Goal: Task Accomplishment & Management: Use online tool/utility

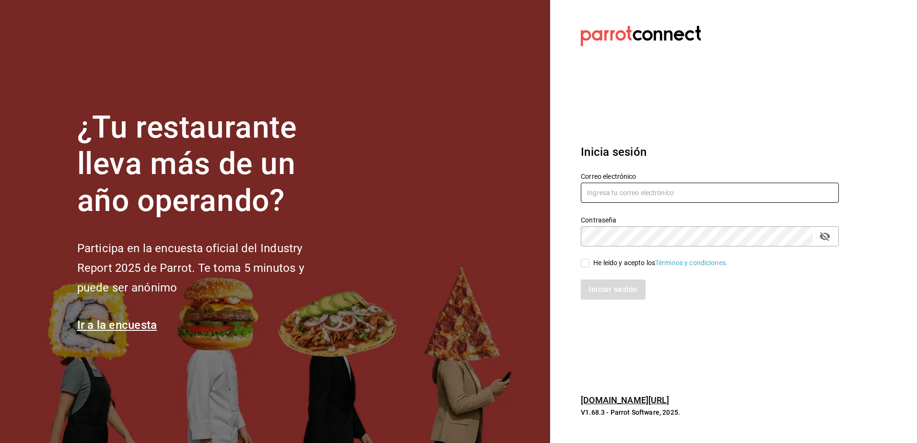
type input "araceliestebanrivera93@gmail.com"
click at [455, 266] on input "He leído y acepto los Términos y condiciones." at bounding box center [585, 263] width 9 height 9
checkbox input "true"
click at [455, 288] on button "Iniciar sesión" at bounding box center [613, 290] width 65 height 20
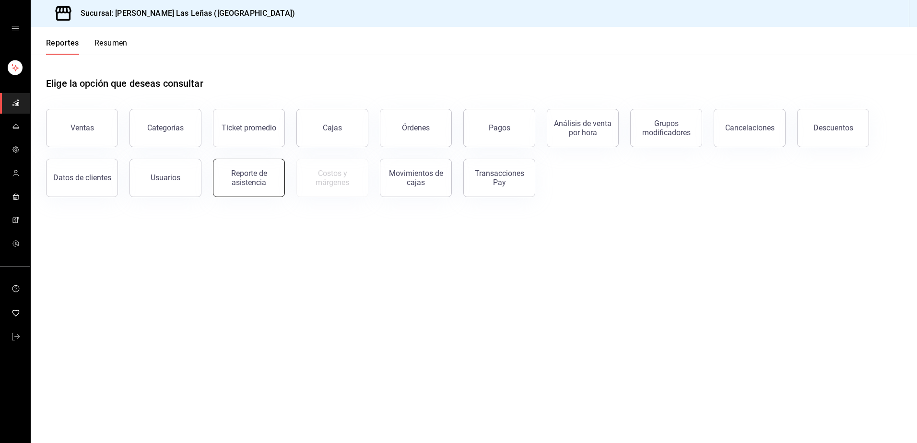
click at [249, 177] on div "Reporte de asistencia" at bounding box center [248, 178] width 59 height 18
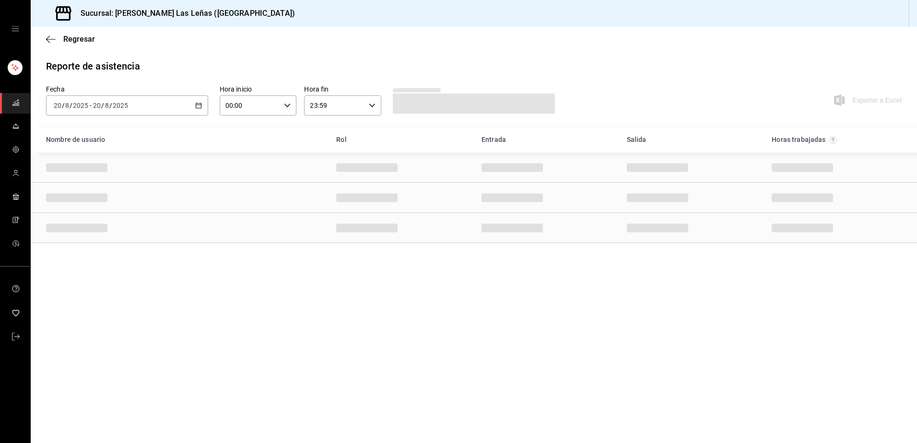
click at [204, 105] on div "[DATE] [DATE] - [DATE] [DATE]" at bounding box center [127, 105] width 162 height 20
click at [106, 246] on span "Rango de fechas" at bounding box center [91, 243] width 74 height 10
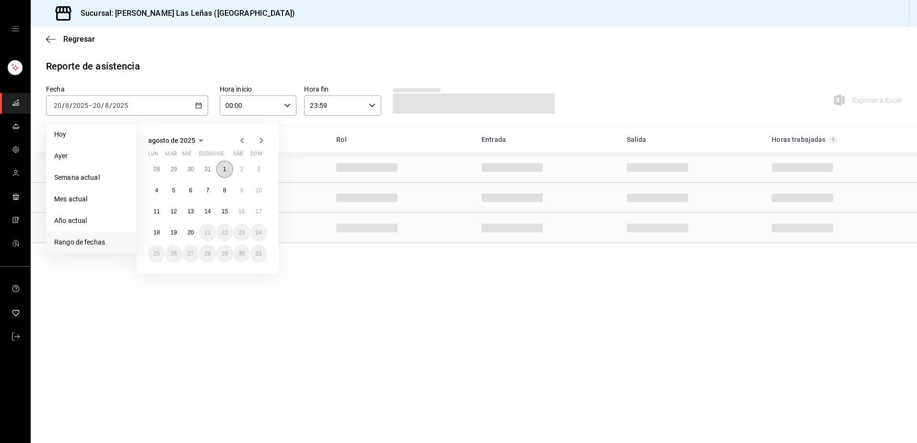
click at [221, 169] on button "1" at bounding box center [224, 169] width 17 height 17
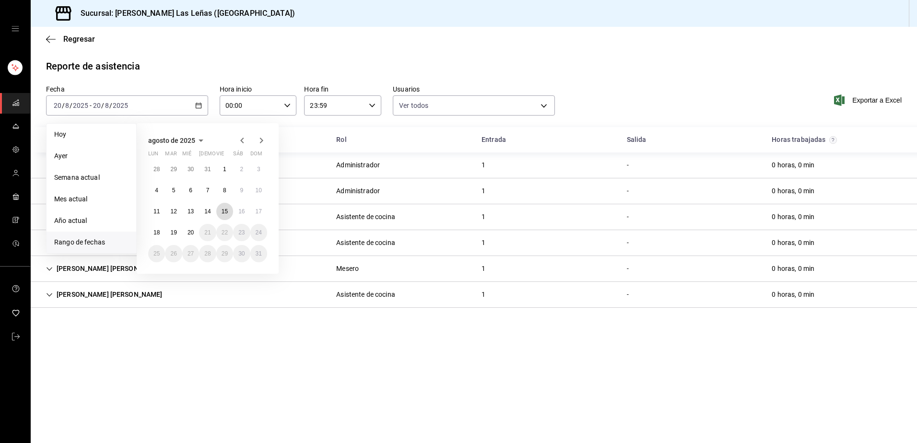
click at [221, 209] on button "15" at bounding box center [224, 211] width 17 height 17
click at [230, 167] on button "1" at bounding box center [224, 169] width 17 height 17
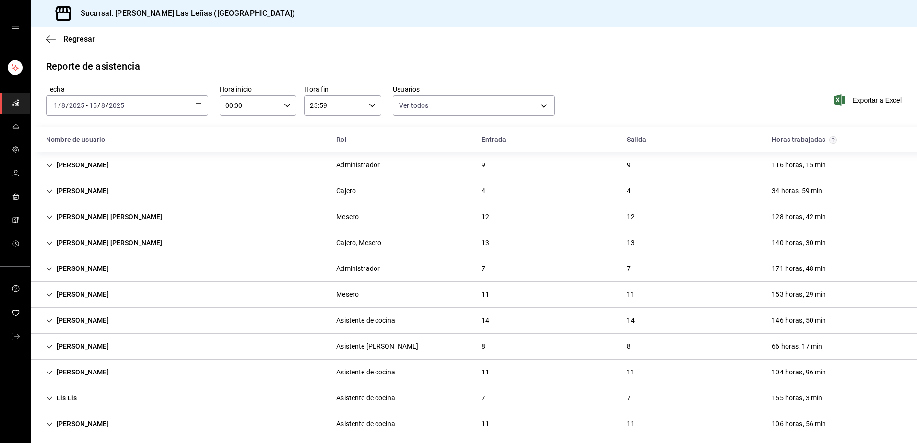
click at [828, 161] on div "116 horas, 15 min" at bounding box center [799, 165] width 70 height 18
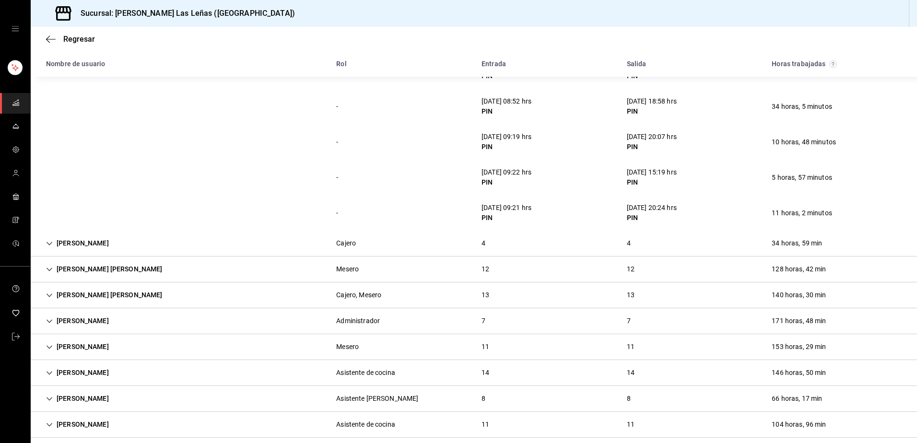
scroll to position [288, 0]
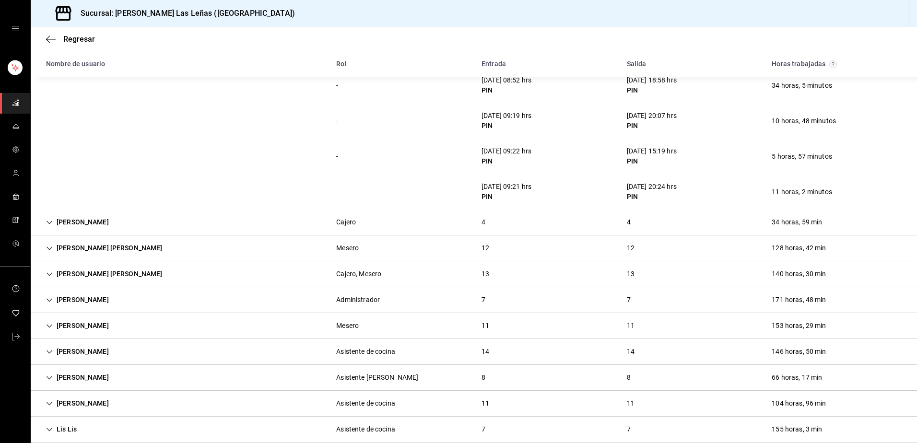
click at [379, 226] on div "[PERSON_NAME] 4 4 34 horas, 59 min" at bounding box center [474, 223] width 887 height 26
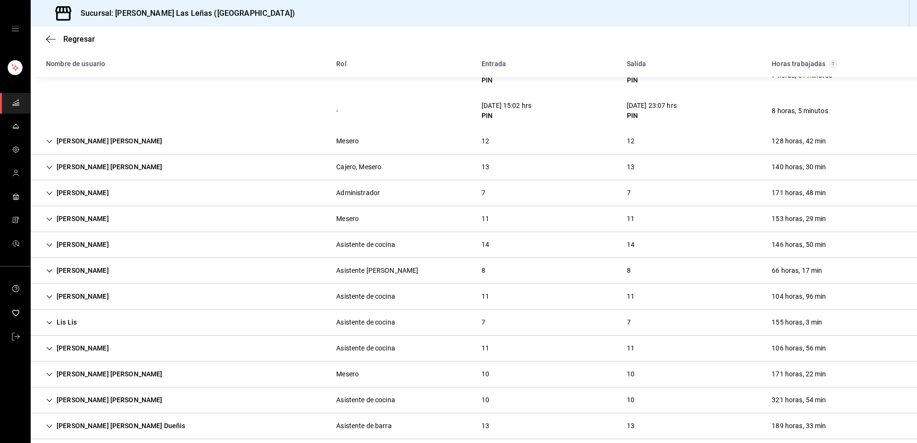
scroll to position [534, 0]
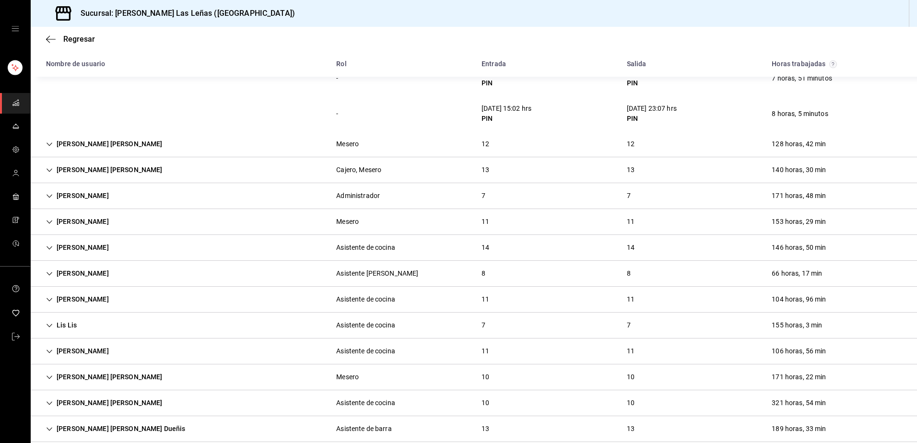
click at [349, 142] on div "Mesero" at bounding box center [347, 144] width 23 height 10
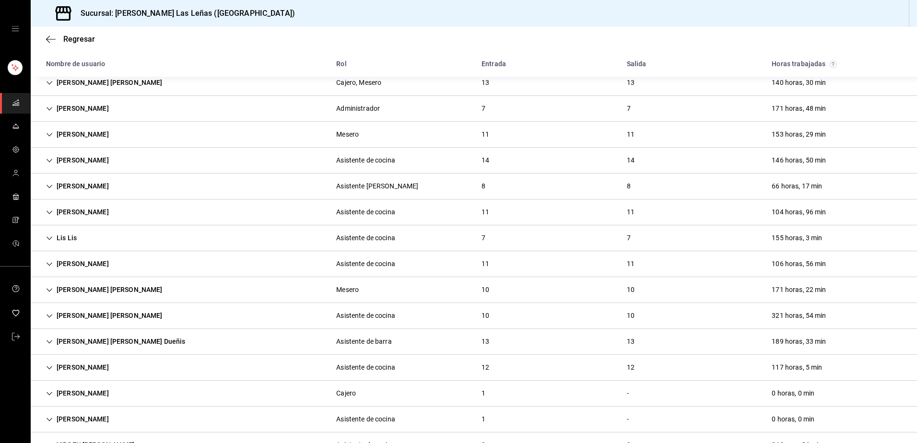
scroll to position [1061, 0]
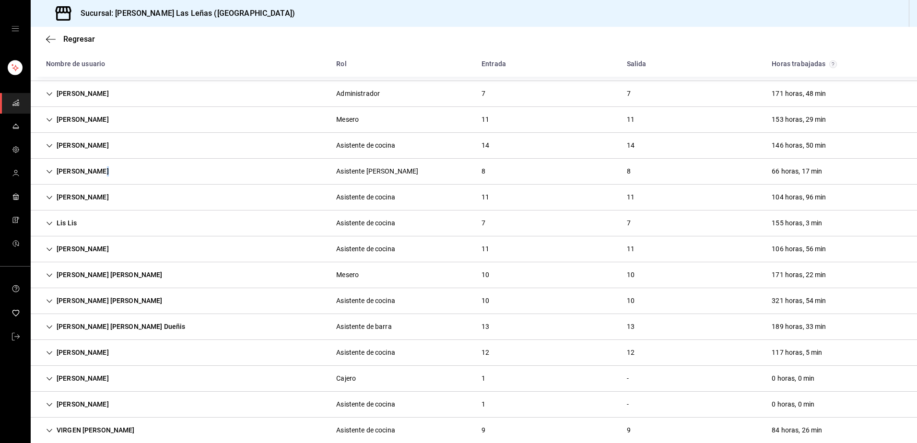
click at [98, 169] on div "[PERSON_NAME]" at bounding box center [77, 172] width 78 height 18
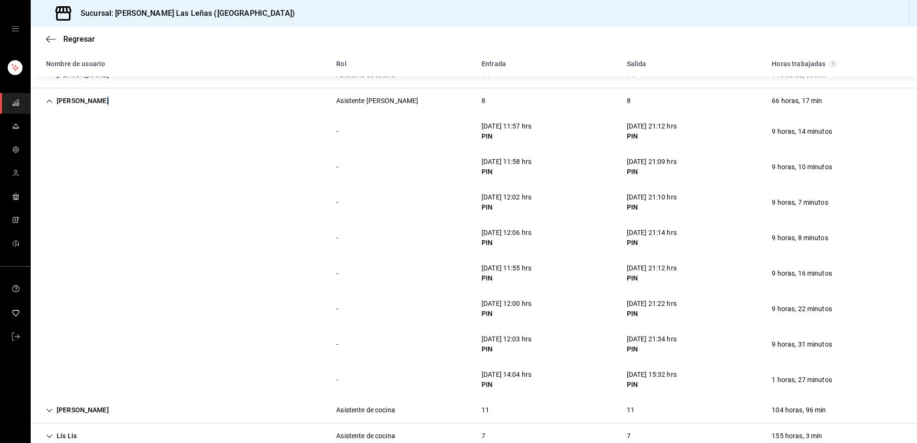
scroll to position [1157, 0]
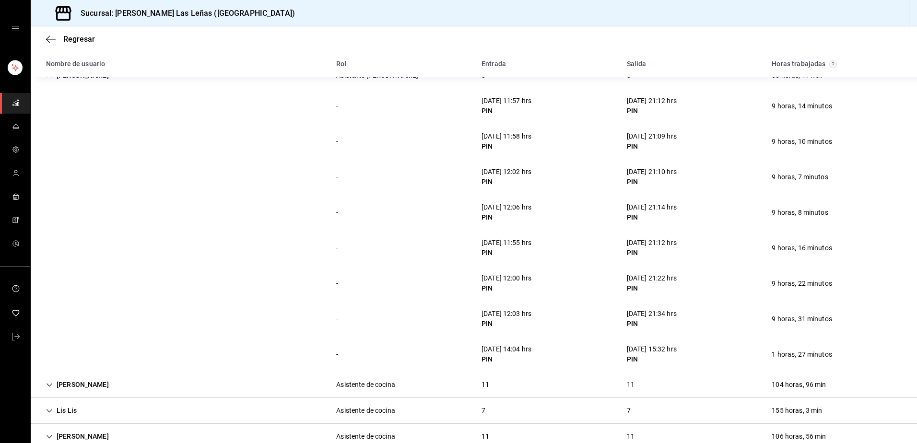
click at [285, 151] on div "- [DATE] 11:58 hrs PIN [DATE] 21:09 hrs PIN 9 horas, 10 minutos" at bounding box center [474, 142] width 887 height 36
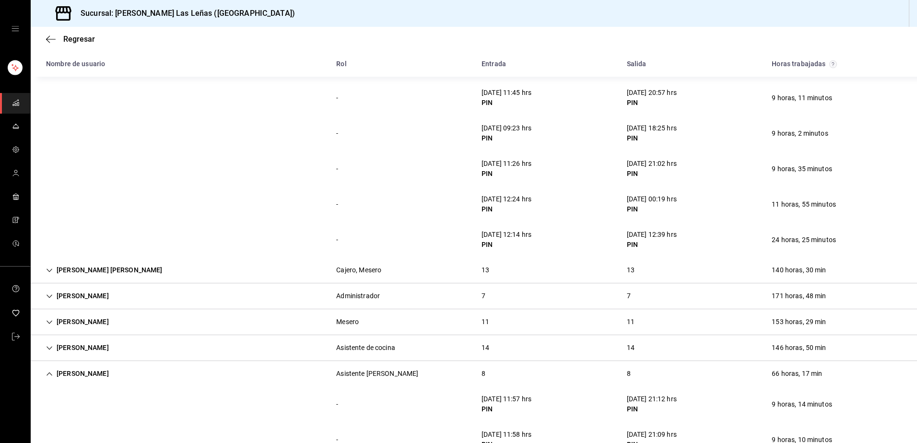
scroll to position [811, 0]
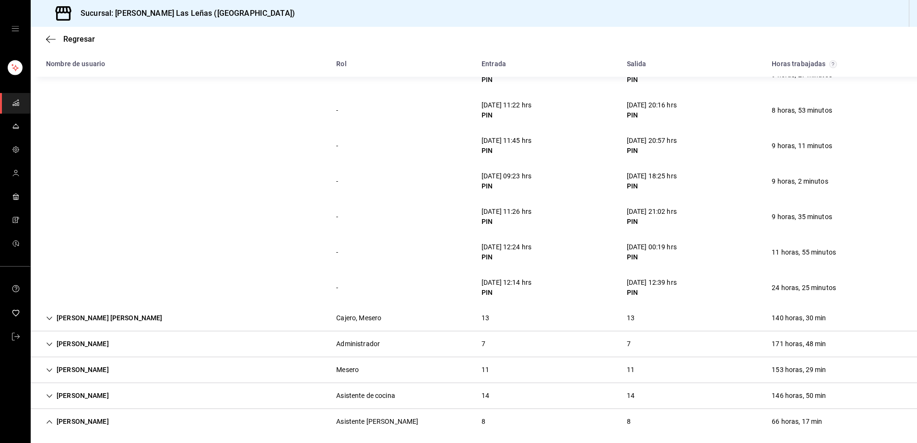
click at [69, 370] on div "[PERSON_NAME]" at bounding box center [77, 370] width 78 height 18
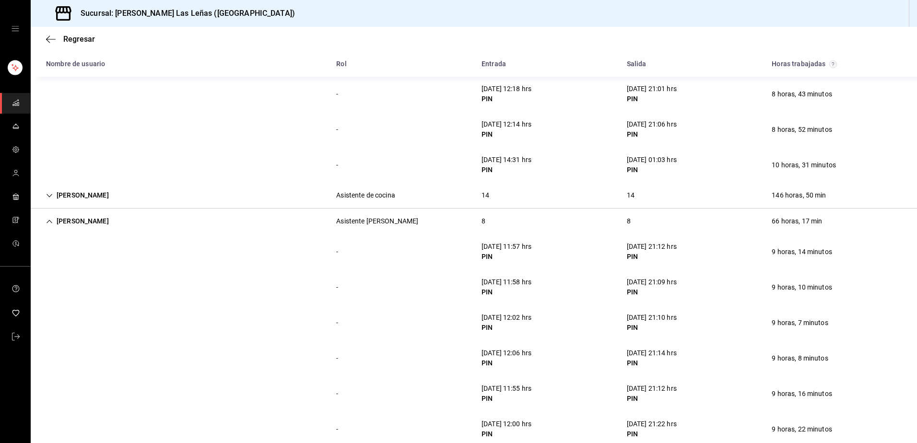
scroll to position [1393, 0]
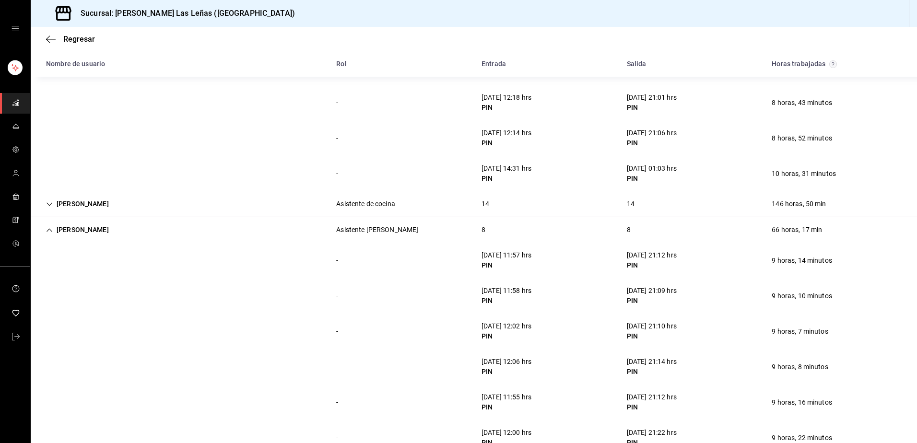
click at [361, 206] on div "Asistente de cocina" at bounding box center [365, 204] width 59 height 10
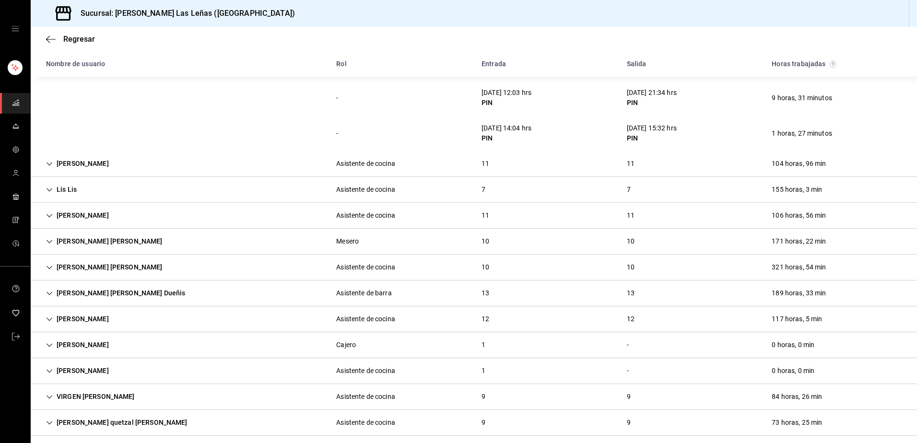
scroll to position [2273, 0]
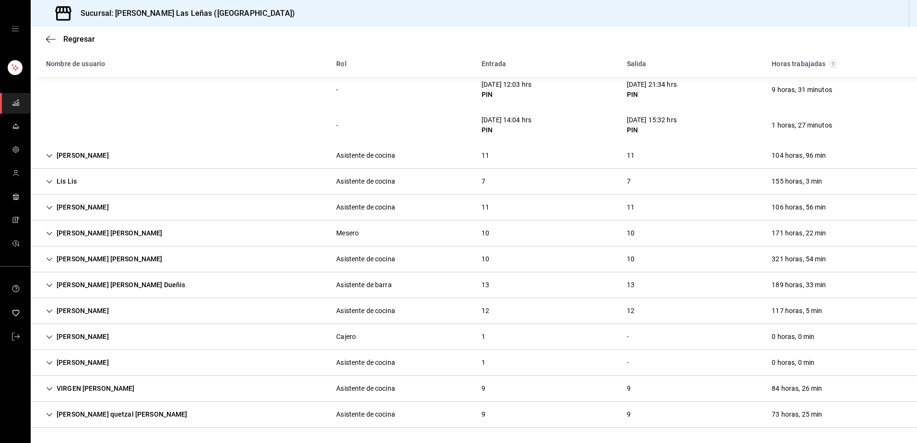
click at [383, 414] on div "Asistente de cocina" at bounding box center [365, 415] width 59 height 10
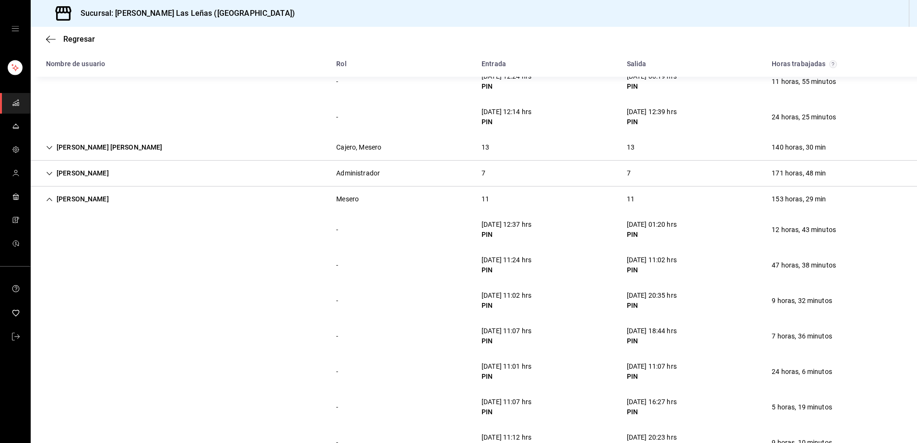
scroll to position [960, 0]
